Goal: Find specific page/section: Find specific page/section

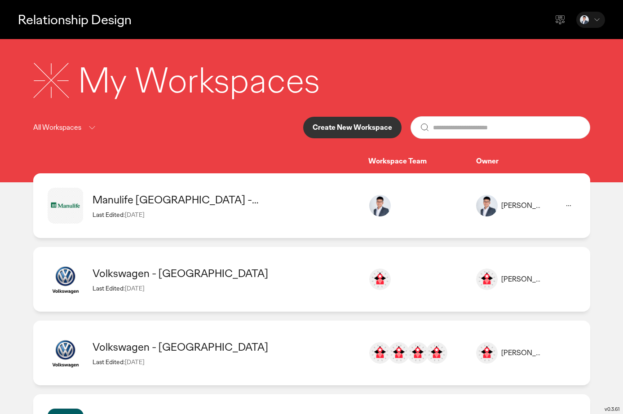
scroll to position [136, 0]
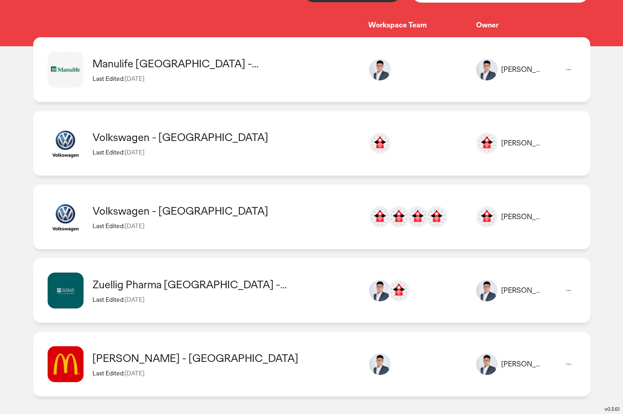
click at [198, 71] on div "Manulife [GEOGRAPHIC_DATA] - [GEOGRAPHIC_DATA] Last Edited: [DATE]" at bounding box center [226, 70] width 267 height 26
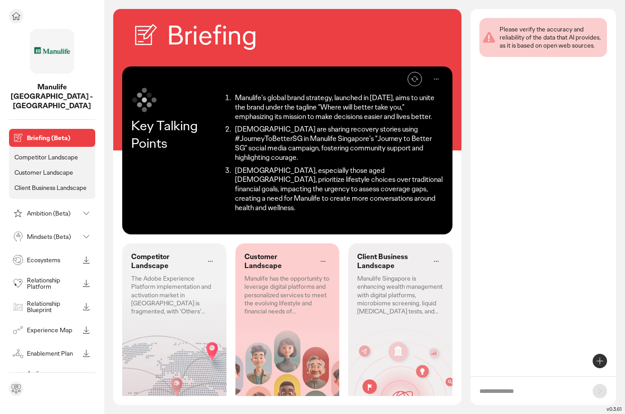
click at [46, 210] on p "Ambition (Beta)" at bounding box center [53, 213] width 52 height 6
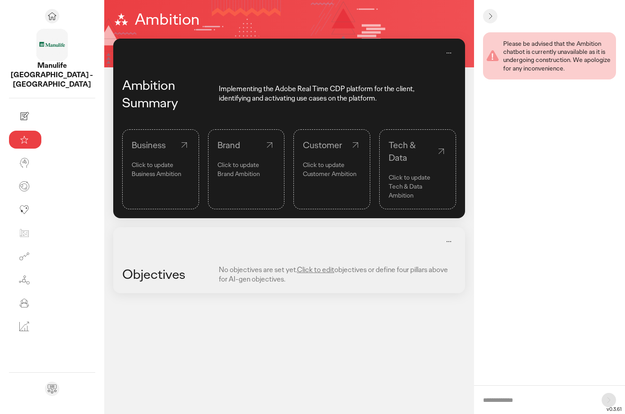
click at [132, 164] on p "Click to update" at bounding box center [161, 164] width 58 height 9
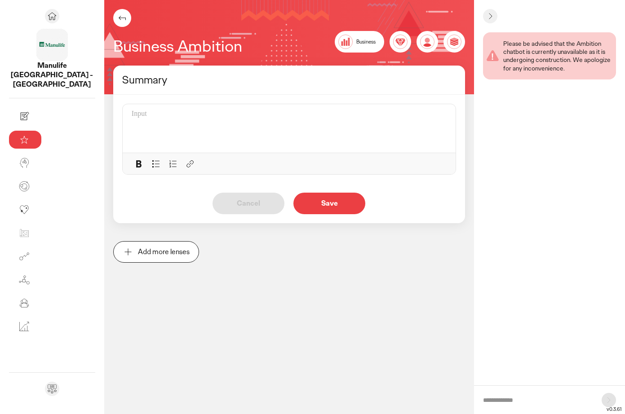
click at [117, 20] on icon at bounding box center [122, 18] width 11 height 11
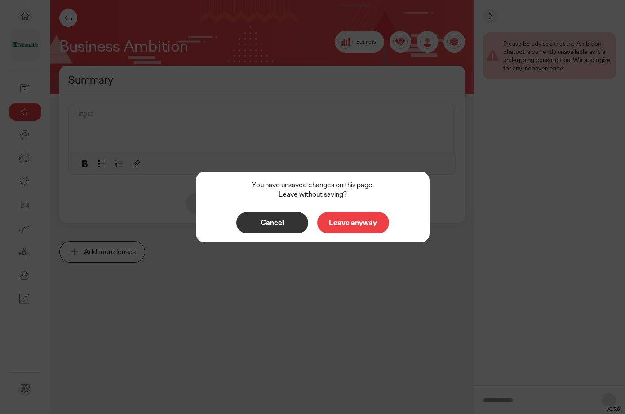
click at [359, 219] on p "Leave anyway" at bounding box center [353, 222] width 53 height 7
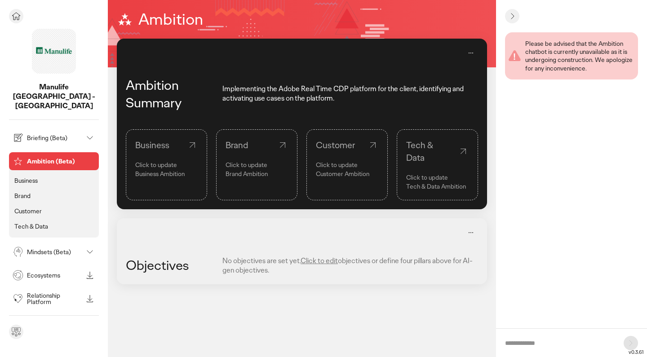
click at [37, 222] on p "Tech & Data" at bounding box center [31, 226] width 34 height 8
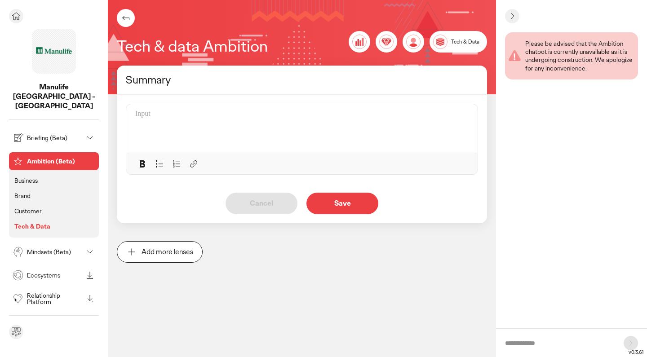
click at [41, 249] on p "Mindsets (Beta)" at bounding box center [55, 252] width 56 height 6
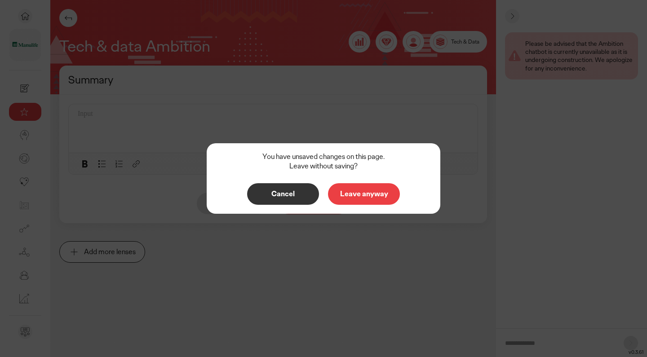
click at [356, 196] on p "Leave anyway" at bounding box center [364, 194] width 53 height 7
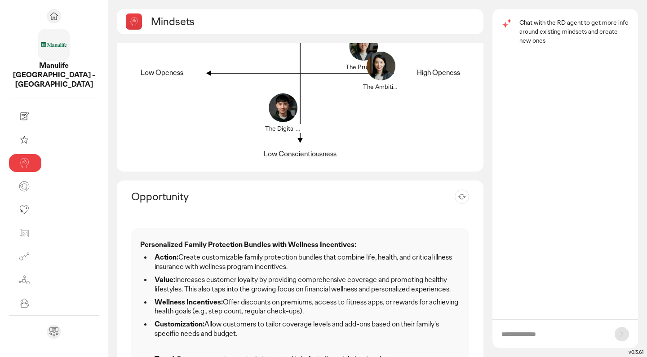
scroll to position [18, 0]
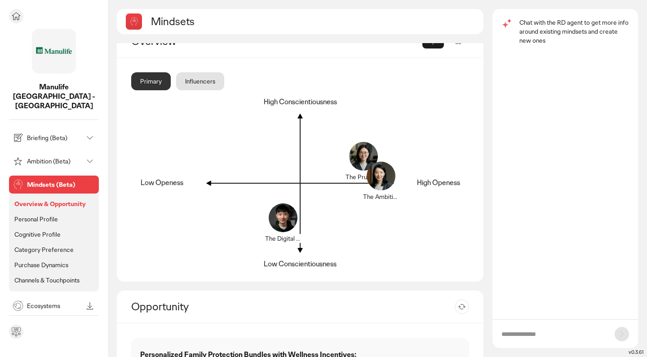
click at [36, 158] on p "Ambition (Beta)" at bounding box center [55, 161] width 56 height 6
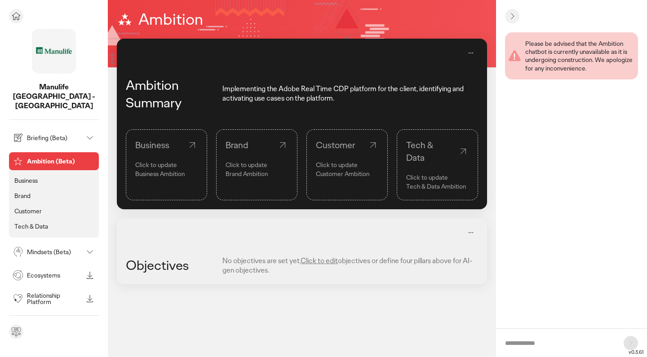
click at [40, 135] on p "Briefing (Beta)" at bounding box center [55, 138] width 56 height 6
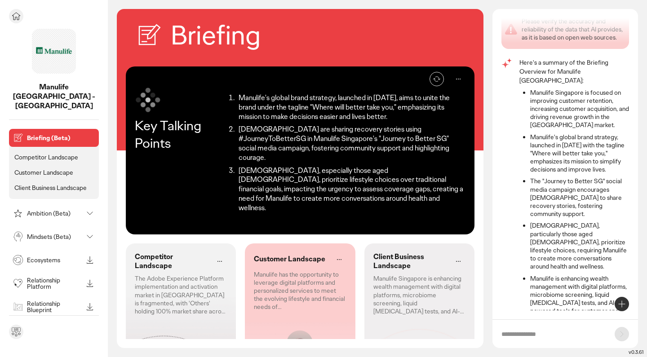
click at [19, 15] on icon at bounding box center [16, 16] width 8 height 7
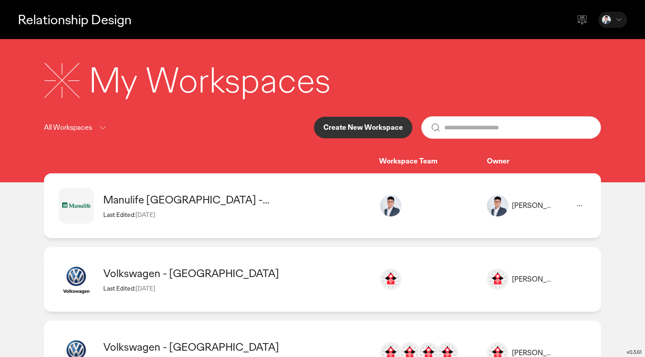
scroll to position [193, 0]
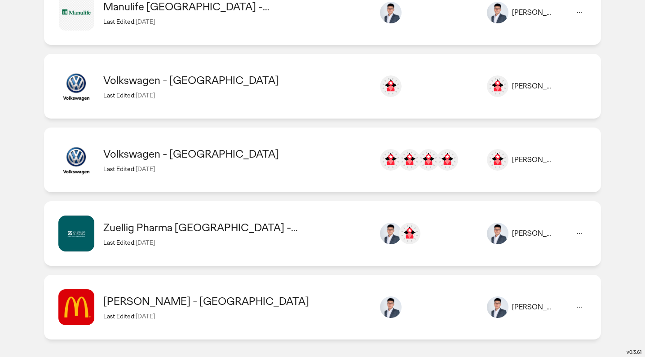
click at [182, 22] on div "Last Edited: [DATE]" at bounding box center [236, 22] width 267 height 8
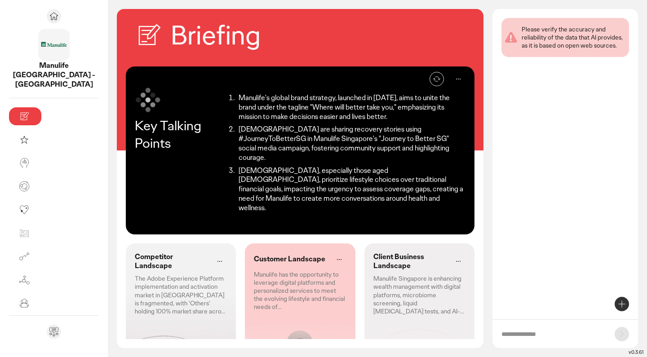
click at [551, 327] on form at bounding box center [566, 334] width 146 height 29
click at [540, 332] on input "text" at bounding box center [554, 334] width 104 height 9
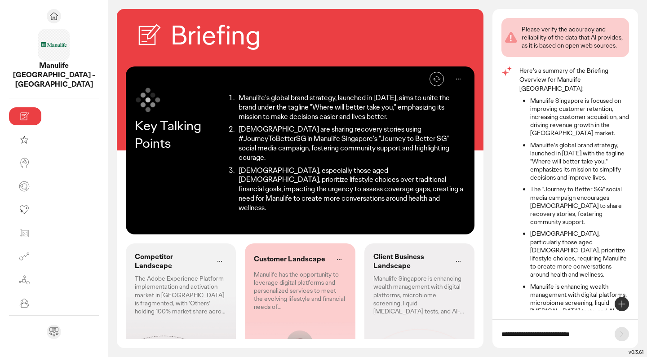
scroll to position [8, 0]
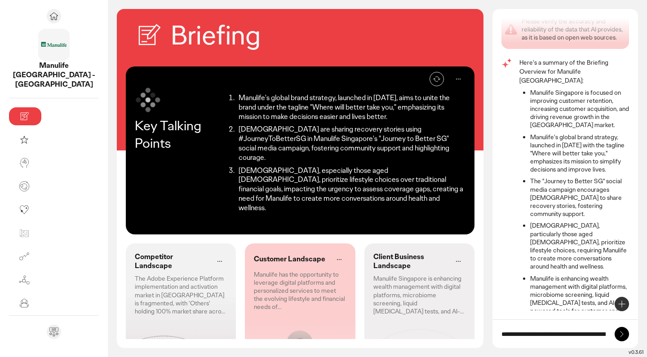
type input "**********"
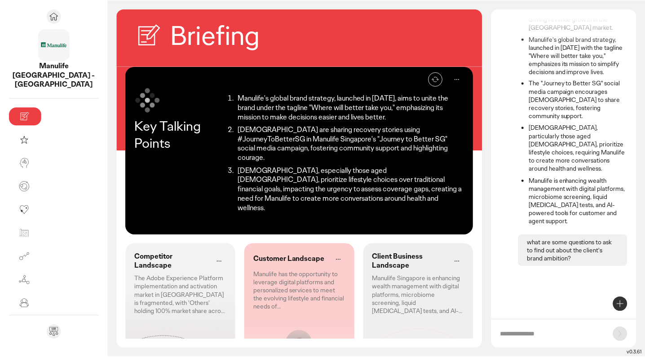
scroll to position [71, 0]
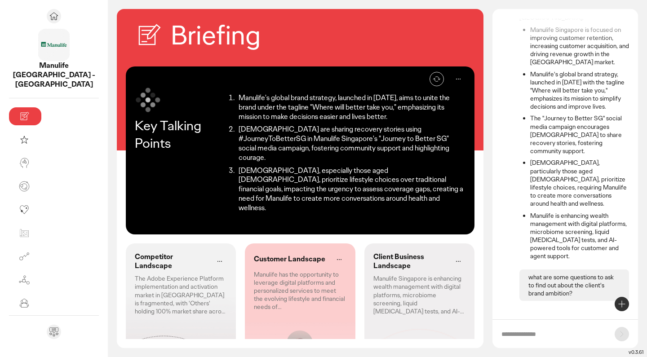
click at [458, 81] on icon at bounding box center [458, 79] width 11 height 11
click at [458, 79] on icon at bounding box center [459, 79] width 4 height 0
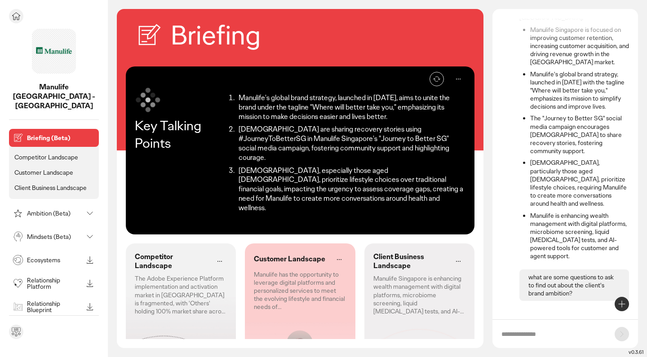
click at [18, 15] on icon at bounding box center [16, 16] width 11 height 11
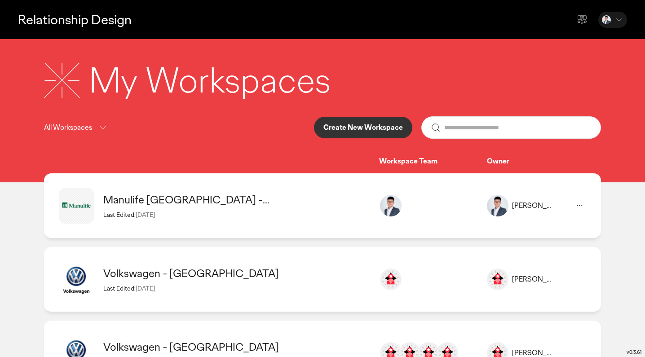
scroll to position [193, 0]
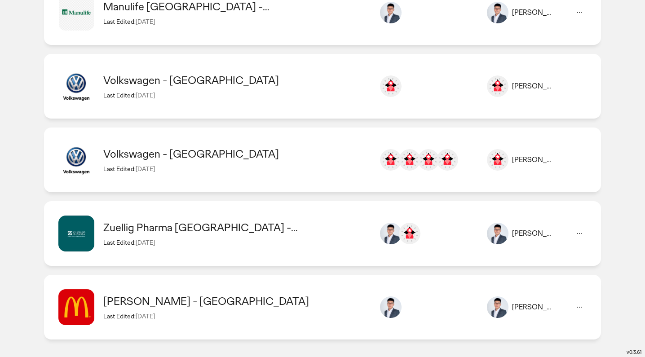
click at [350, 3] on div "Manulife [GEOGRAPHIC_DATA] - [GEOGRAPHIC_DATA]" at bounding box center [236, 7] width 267 height 14
